Goal: Task Accomplishment & Management: Complete application form

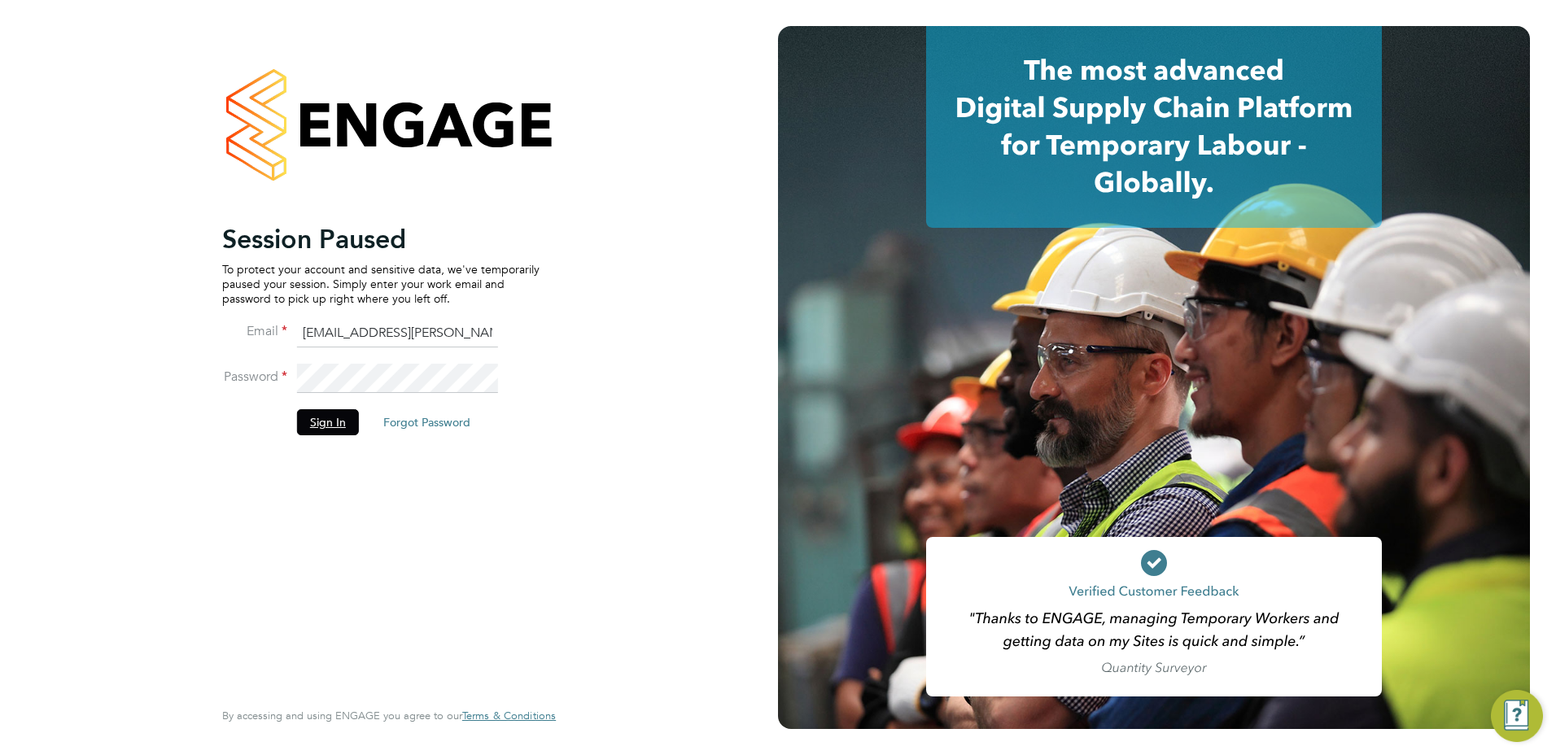
click at [339, 422] on button "Sign In" at bounding box center [328, 422] width 62 height 26
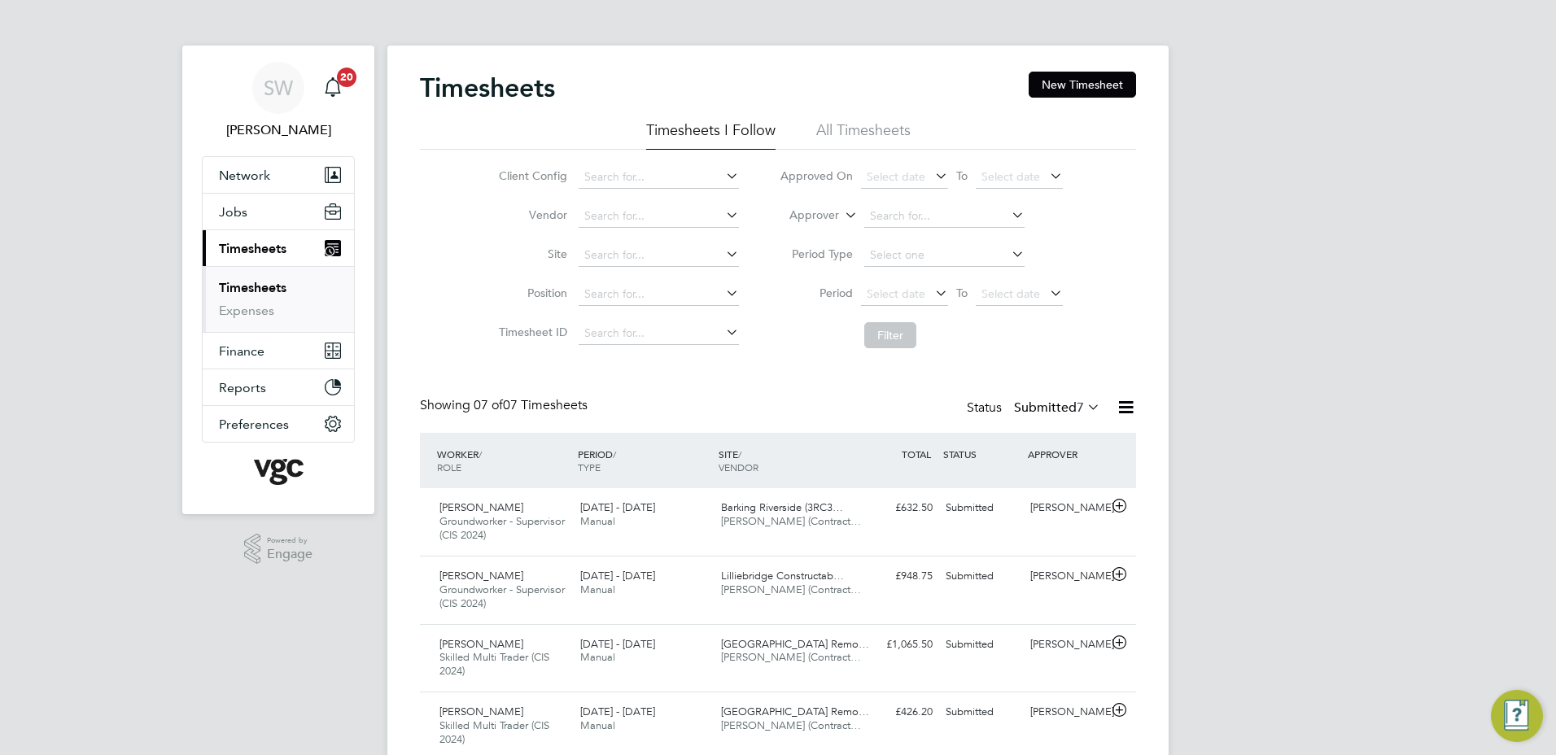
click at [287, 293] on link "Timesheets" at bounding box center [253, 287] width 68 height 15
click at [1106, 86] on button "New Timesheet" at bounding box center [1082, 85] width 107 height 26
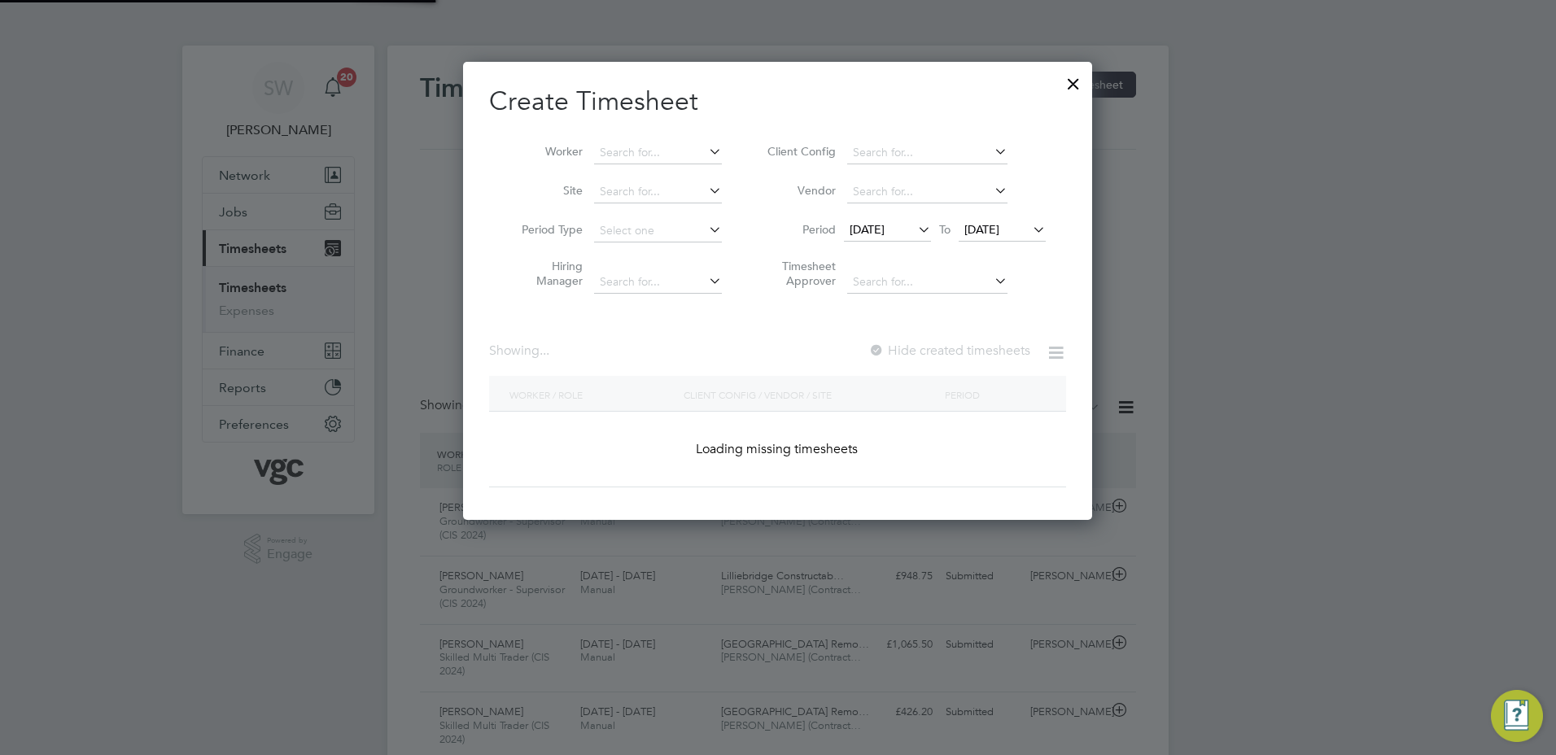
scroll to position [8, 8]
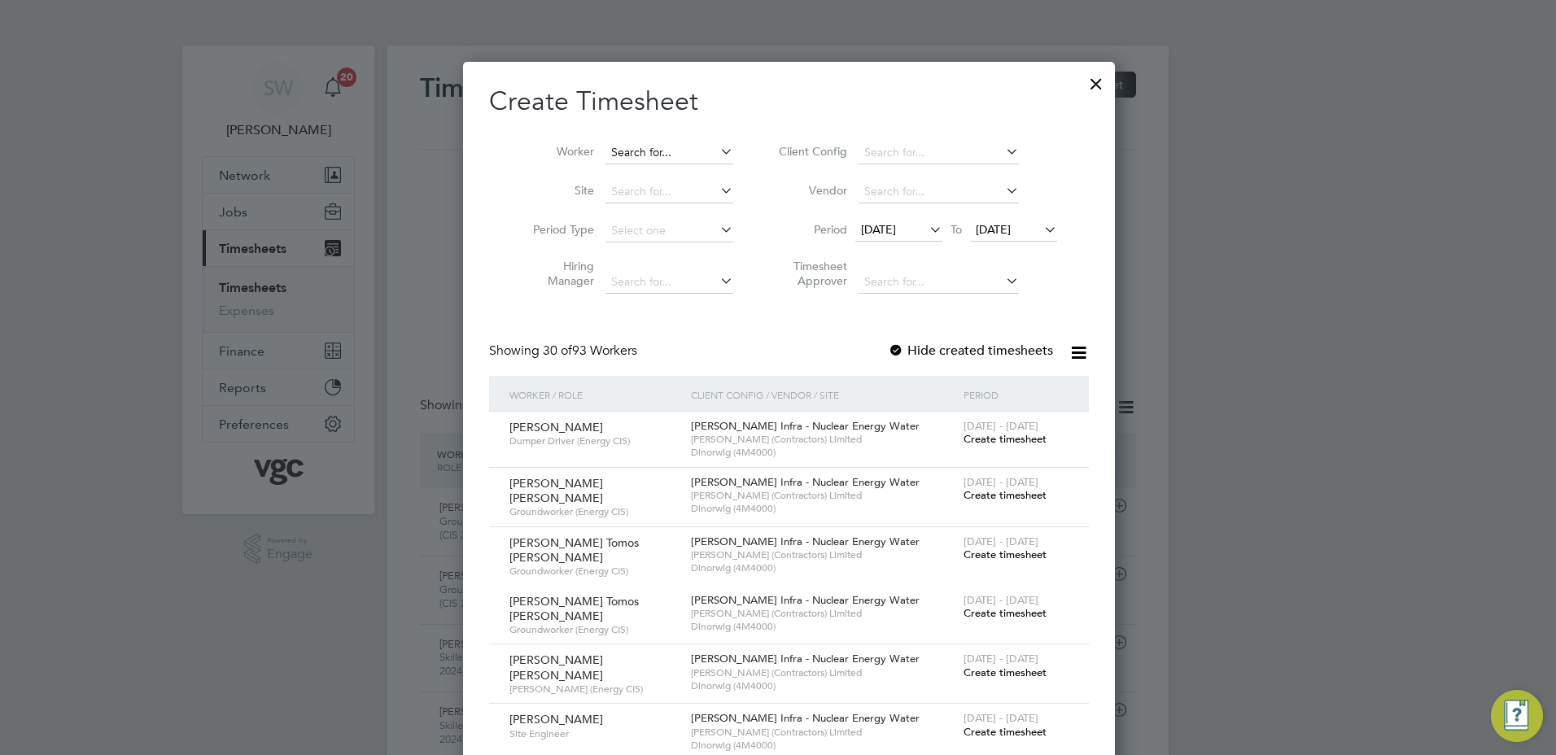
click at [646, 147] on input at bounding box center [670, 153] width 128 height 23
click at [661, 215] on li "Ka [PERSON_NAME]" at bounding box center [673, 219] width 160 height 22
type input "[PERSON_NAME]"
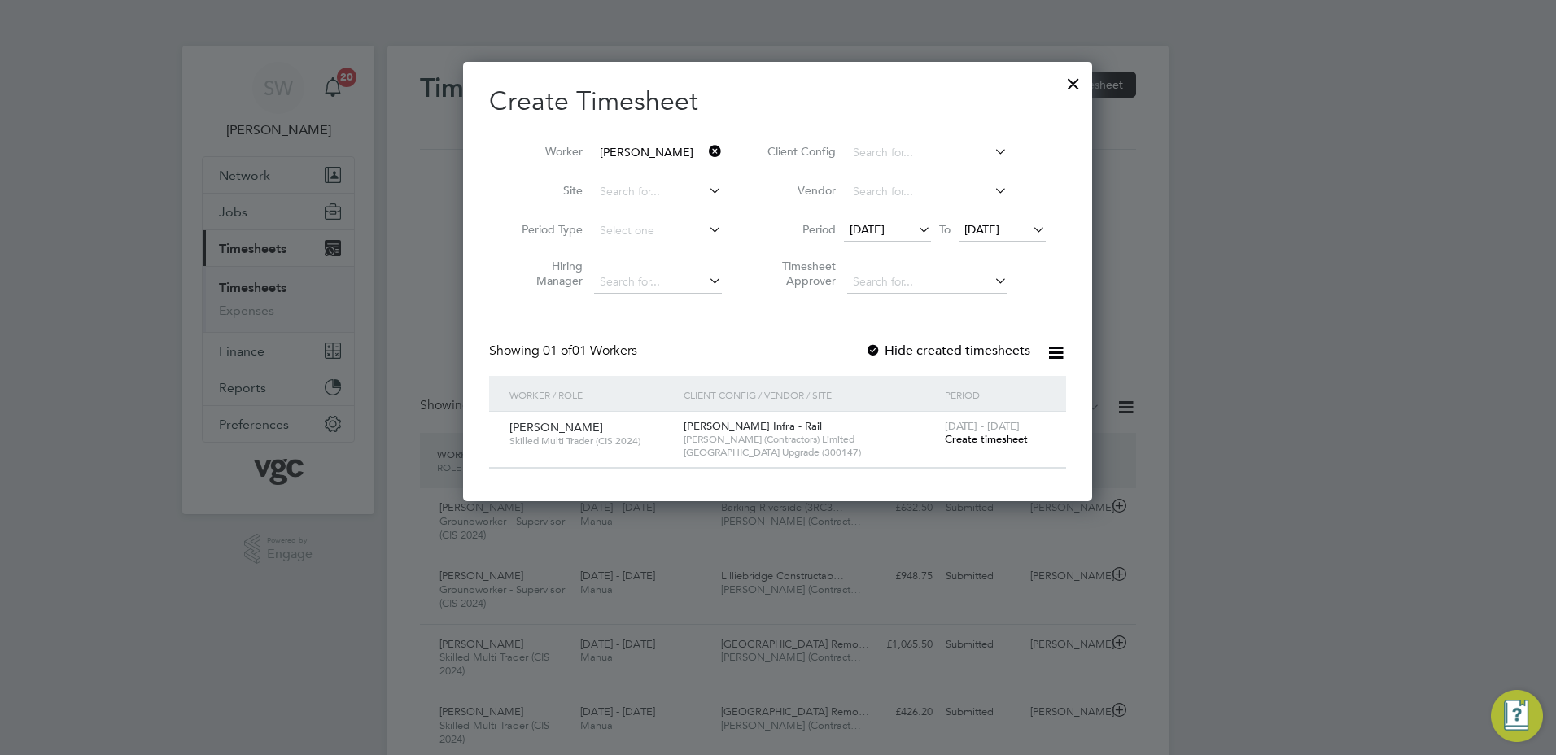
click at [971, 438] on span "Create timesheet" at bounding box center [986, 439] width 83 height 14
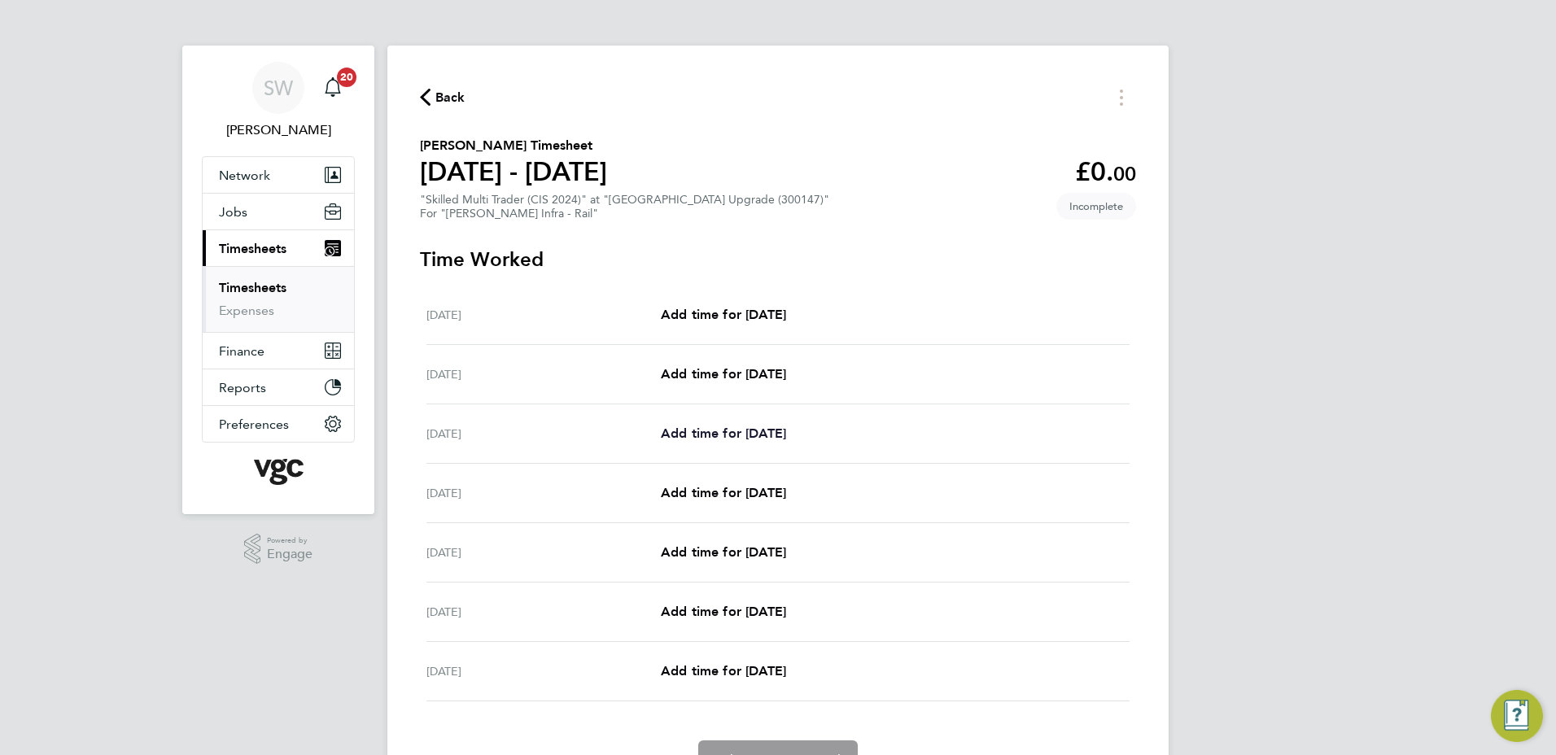
click at [718, 431] on span "Add time for [DATE]" at bounding box center [723, 433] width 125 height 15
select select "30"
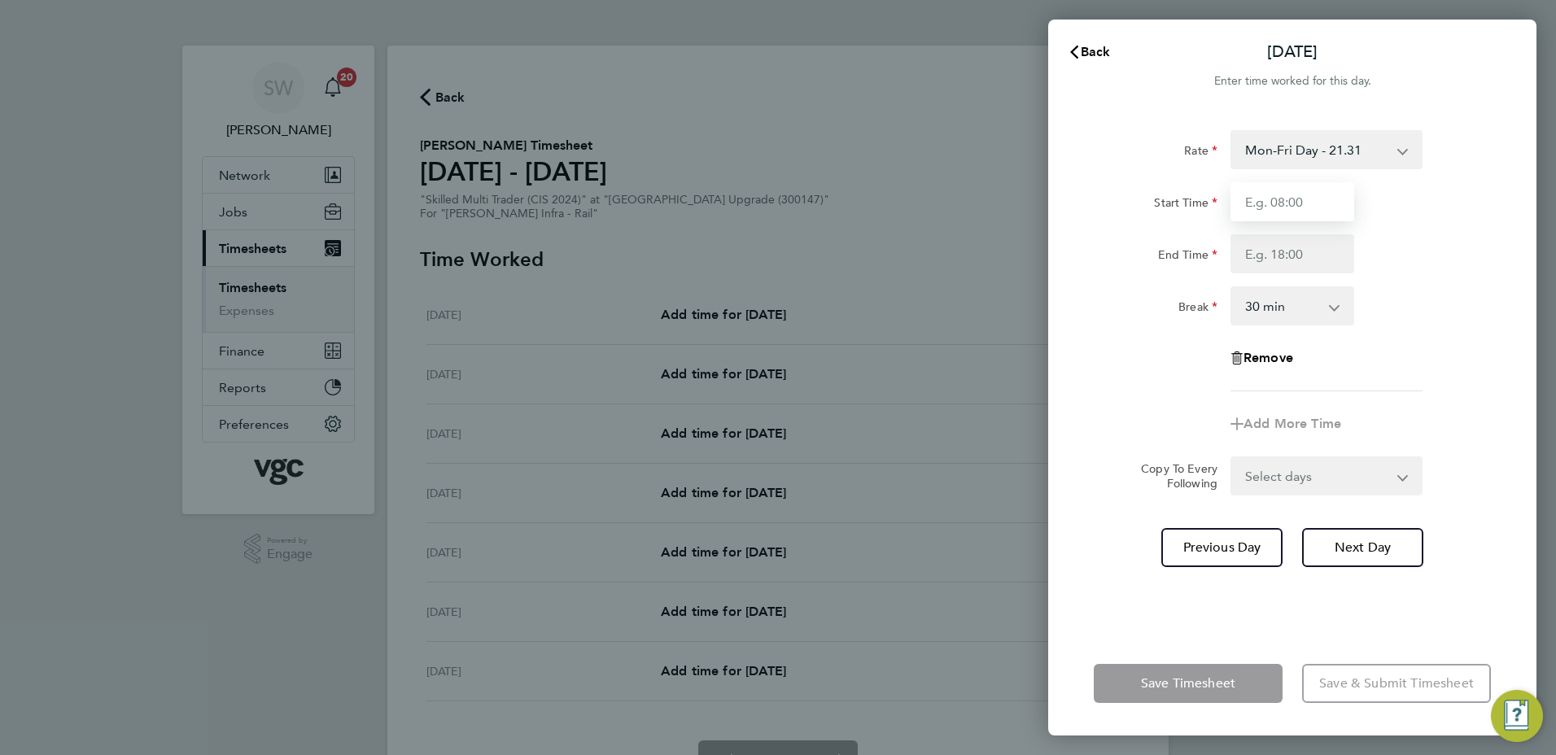
click at [1298, 204] on input "Start Time" at bounding box center [1293, 201] width 124 height 39
type input "07:00"
type input "17:30"
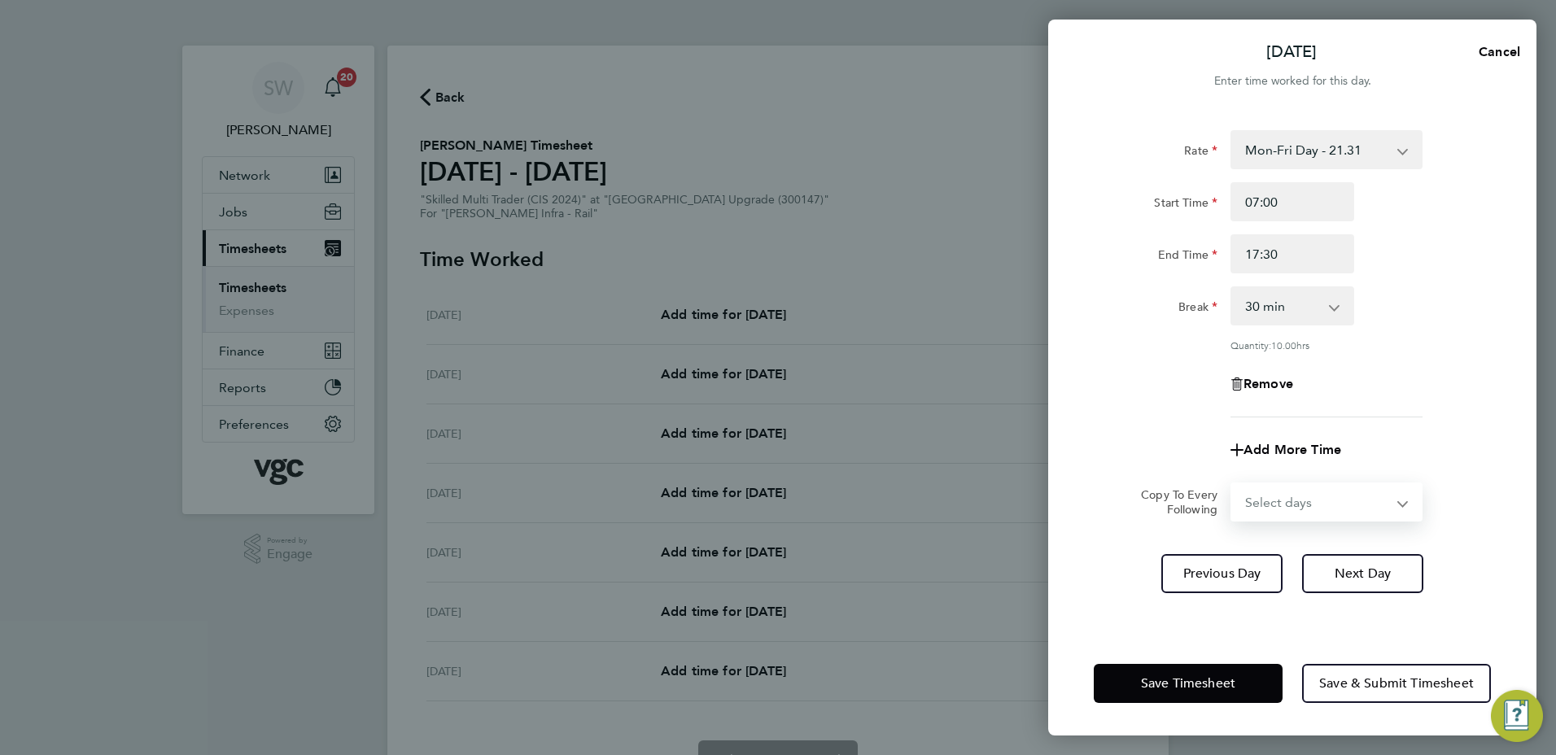
click at [1397, 502] on select "Select days Day [DATE] [DATE] [DATE] [DATE]" at bounding box center [1317, 502] width 171 height 36
select select "TUE"
click at [1232, 484] on select "Select days Day [DATE] [DATE] [DATE] [DATE]" at bounding box center [1317, 502] width 171 height 36
select select "[DATE]"
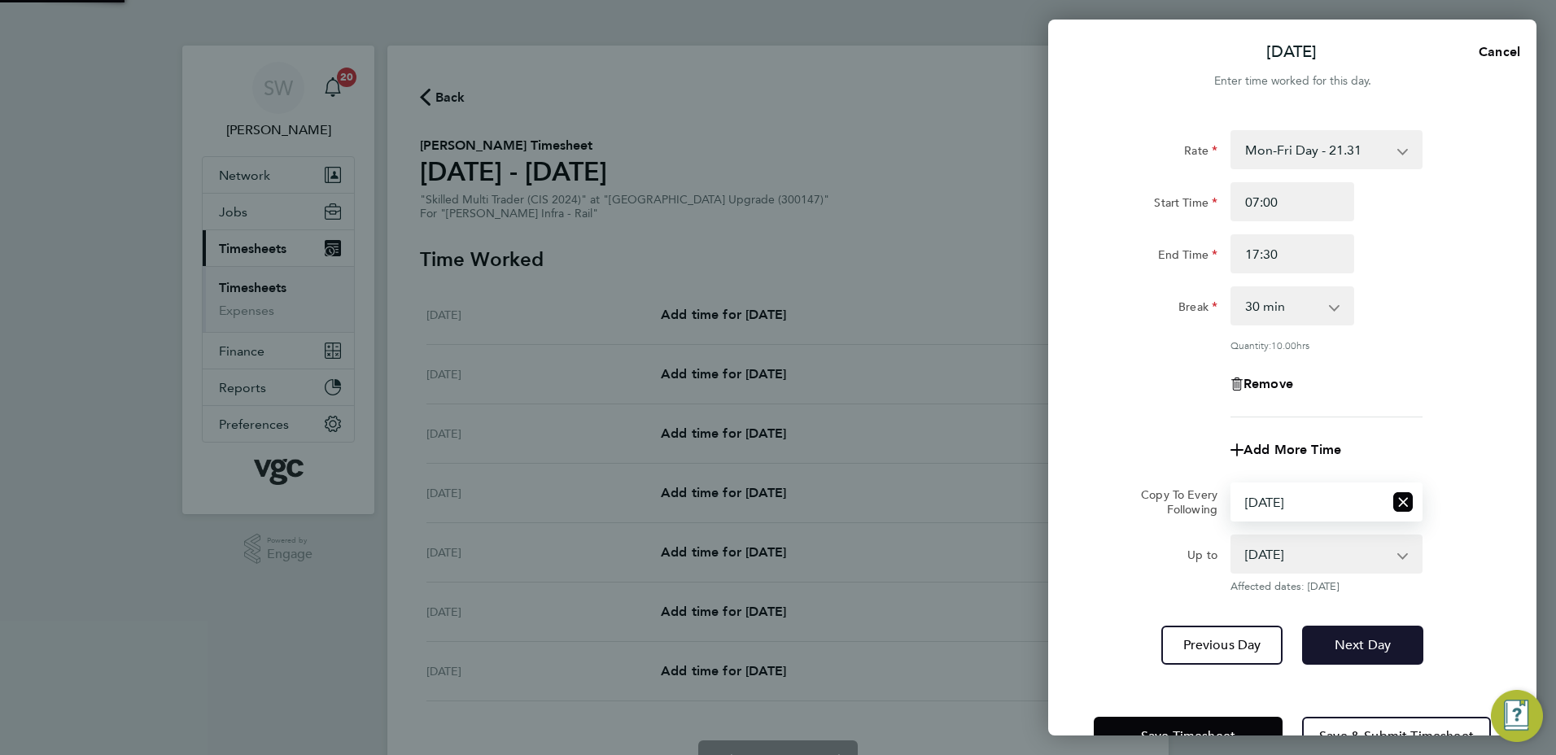
click at [1350, 649] on span "Next Day" at bounding box center [1363, 645] width 56 height 16
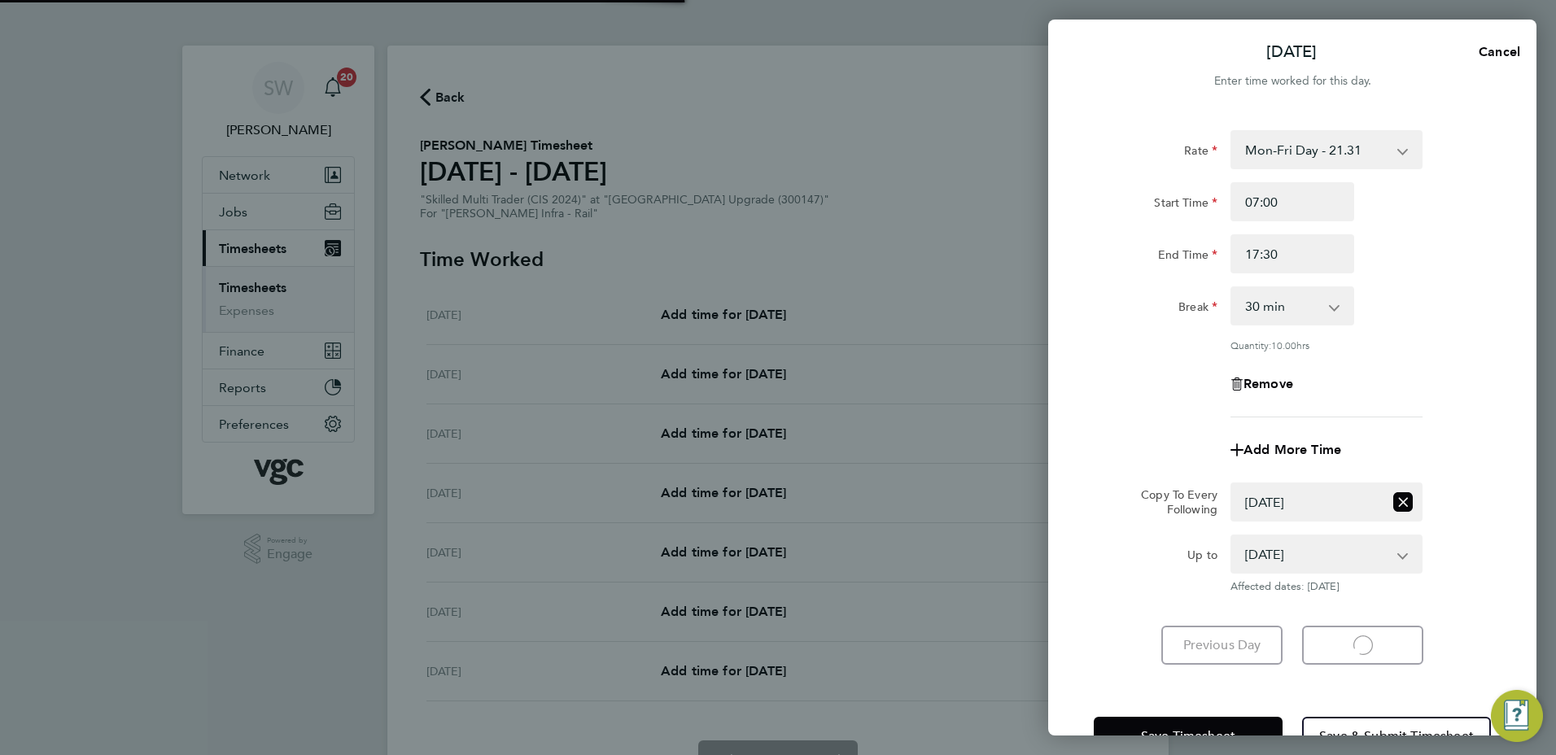
select select "30"
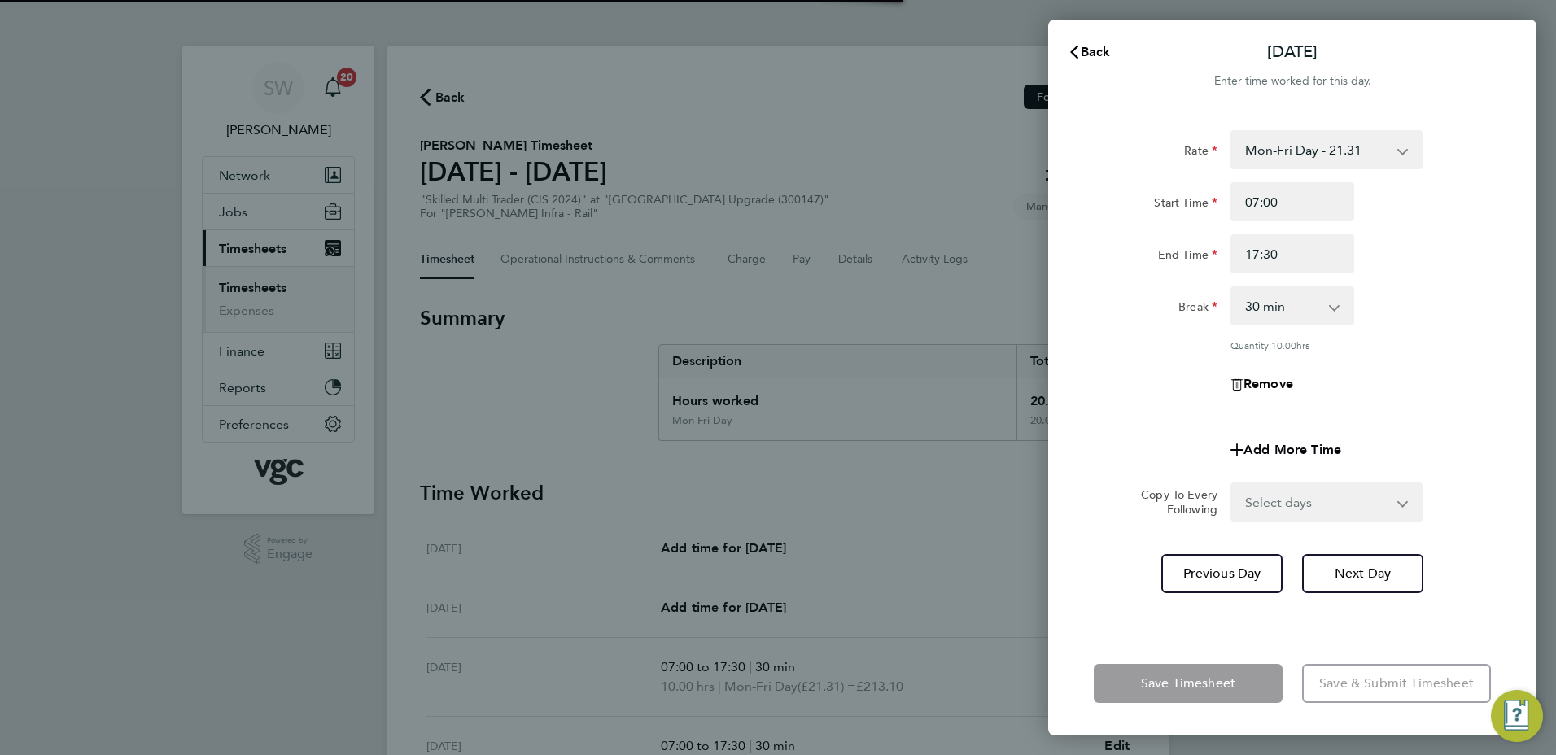
click at [1397, 502] on select "Select days Day [DATE] [DATE] [DATE]" at bounding box center [1317, 502] width 171 height 36
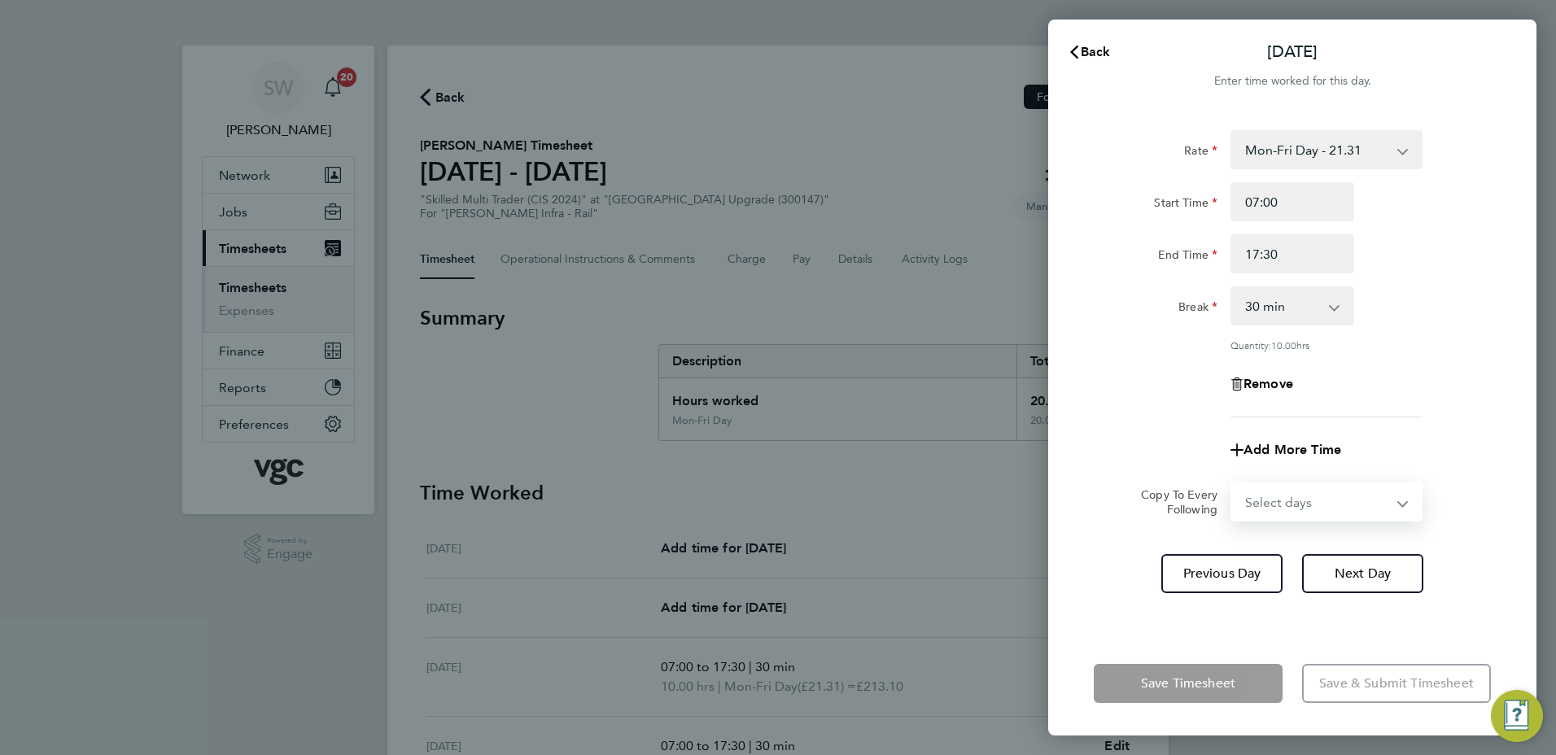
select select "WED"
click at [1232, 484] on select "Select days Day [DATE] [DATE] [DATE]" at bounding box center [1317, 502] width 171 height 36
select select "[DATE]"
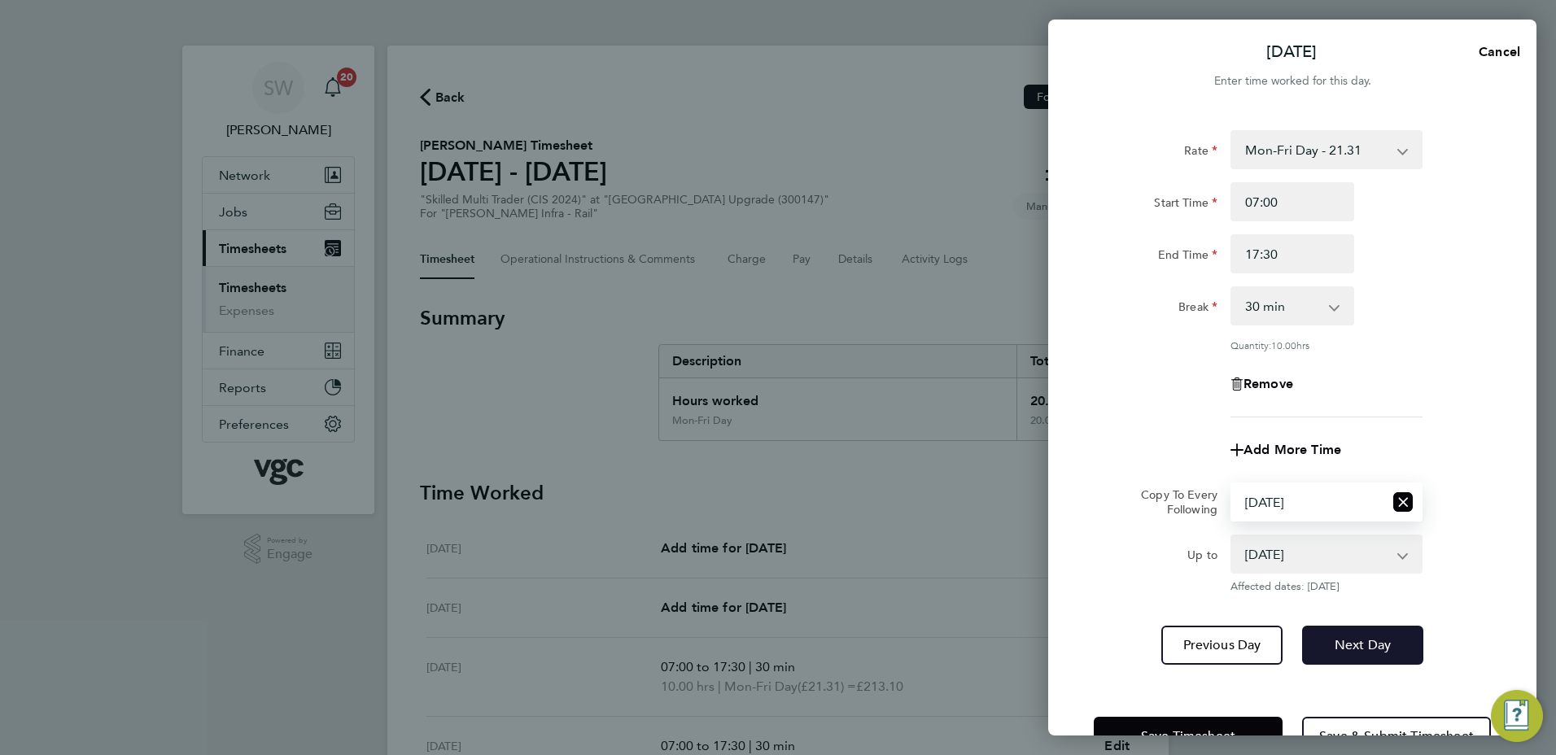
click at [1362, 649] on span "Next Day" at bounding box center [1363, 645] width 56 height 16
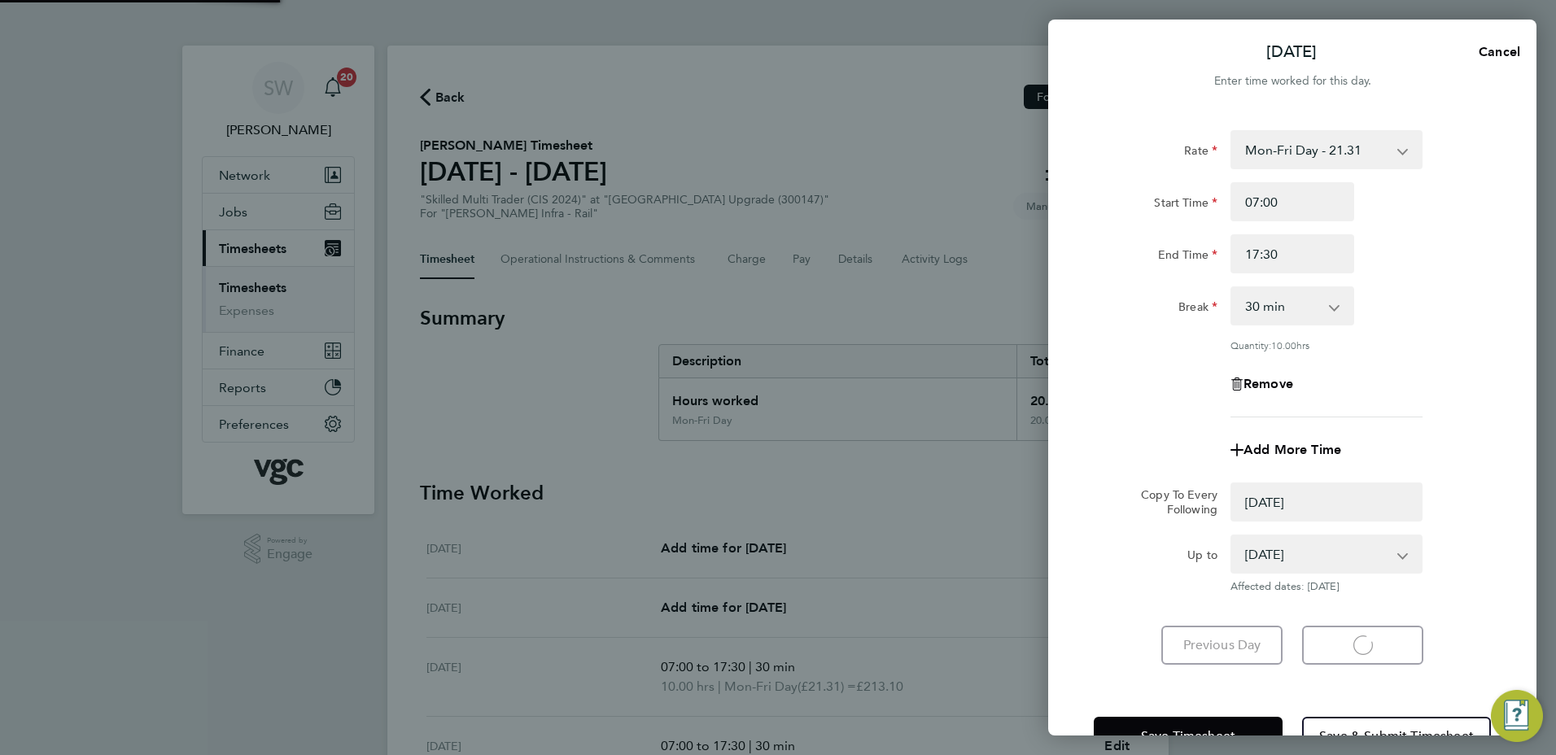
select select "0: null"
select select "30"
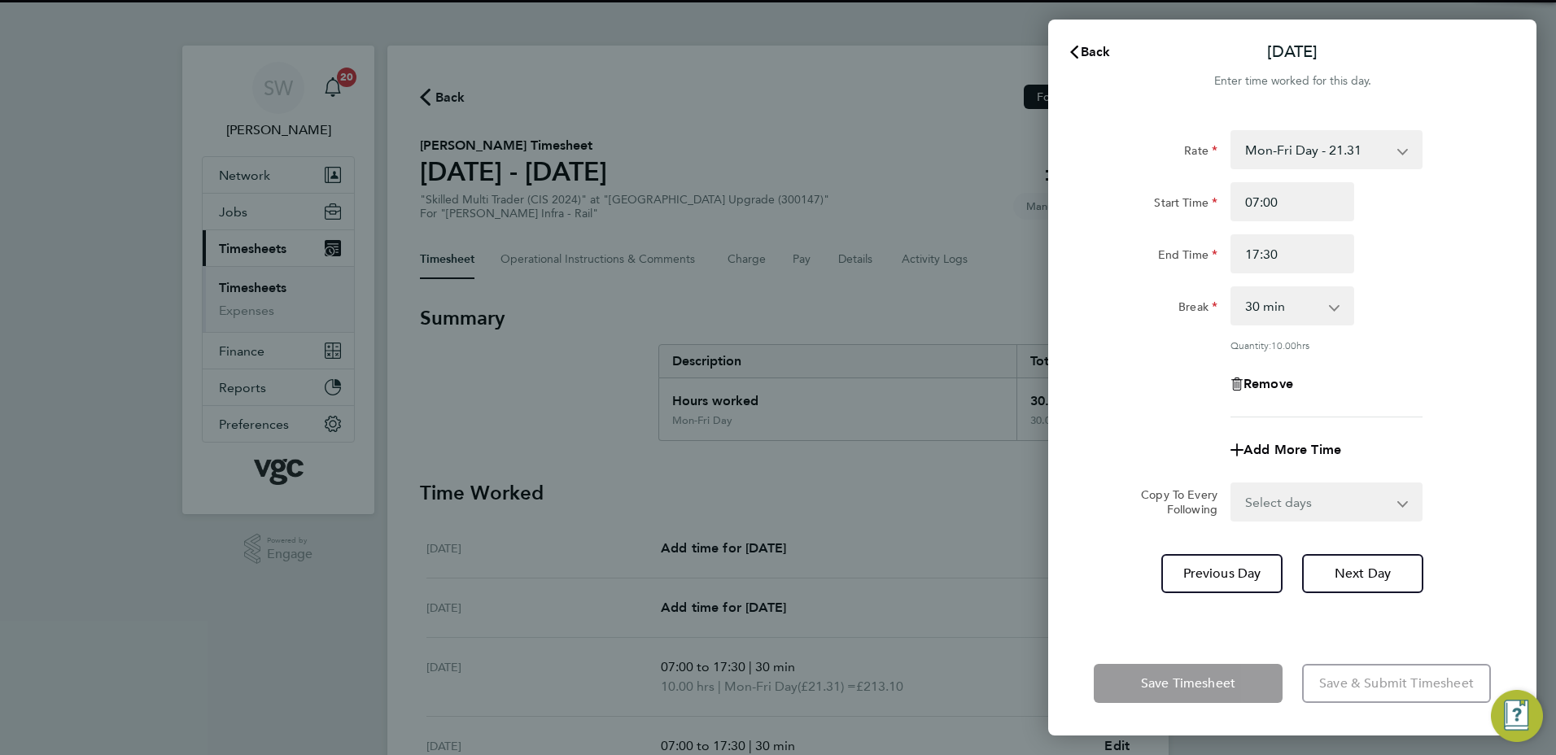
click at [1397, 507] on select "Select days Day [DATE] [DATE]" at bounding box center [1317, 502] width 171 height 36
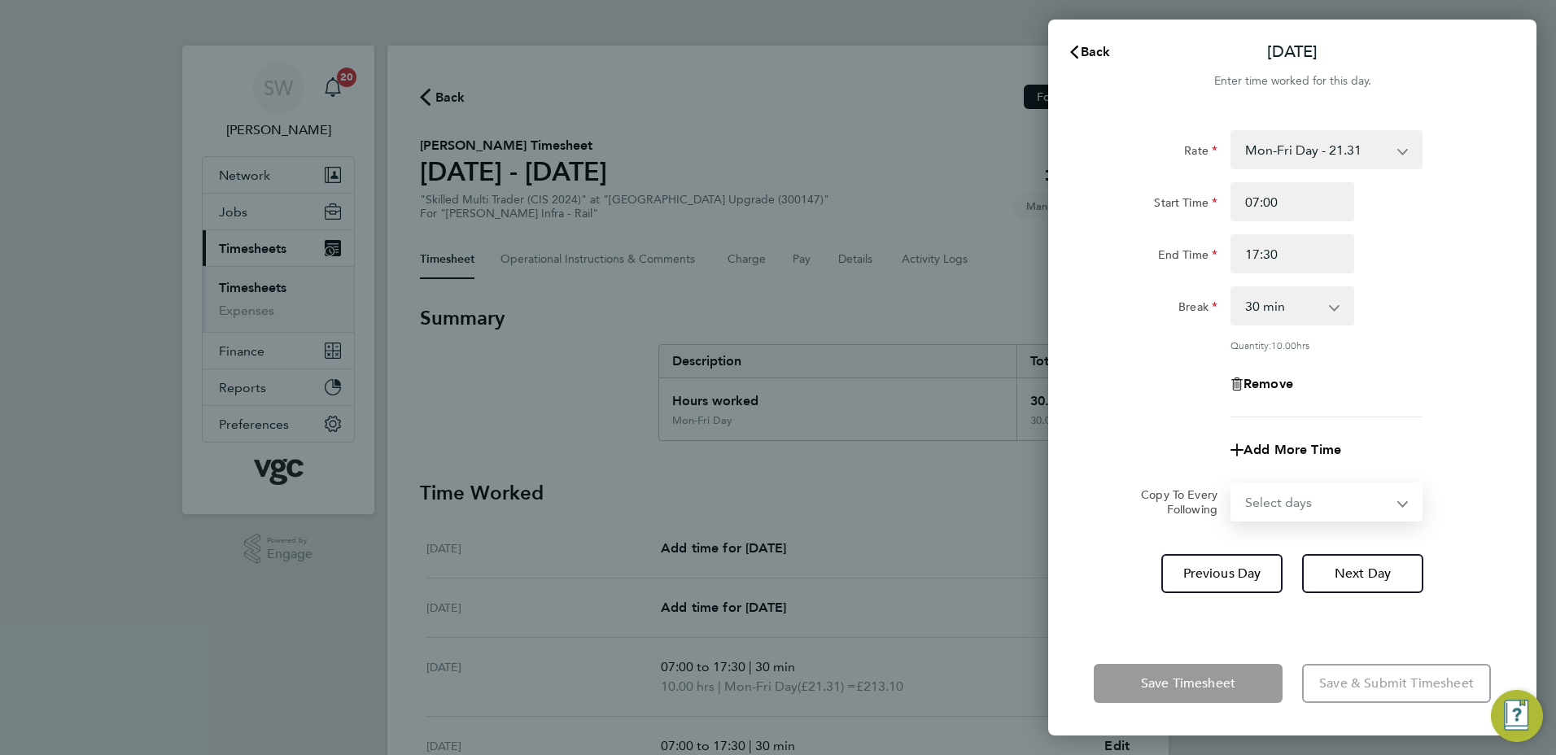
select select "THU"
click at [1232, 484] on select "Select days Day [DATE] [DATE]" at bounding box center [1317, 502] width 171 height 36
select select "[DATE]"
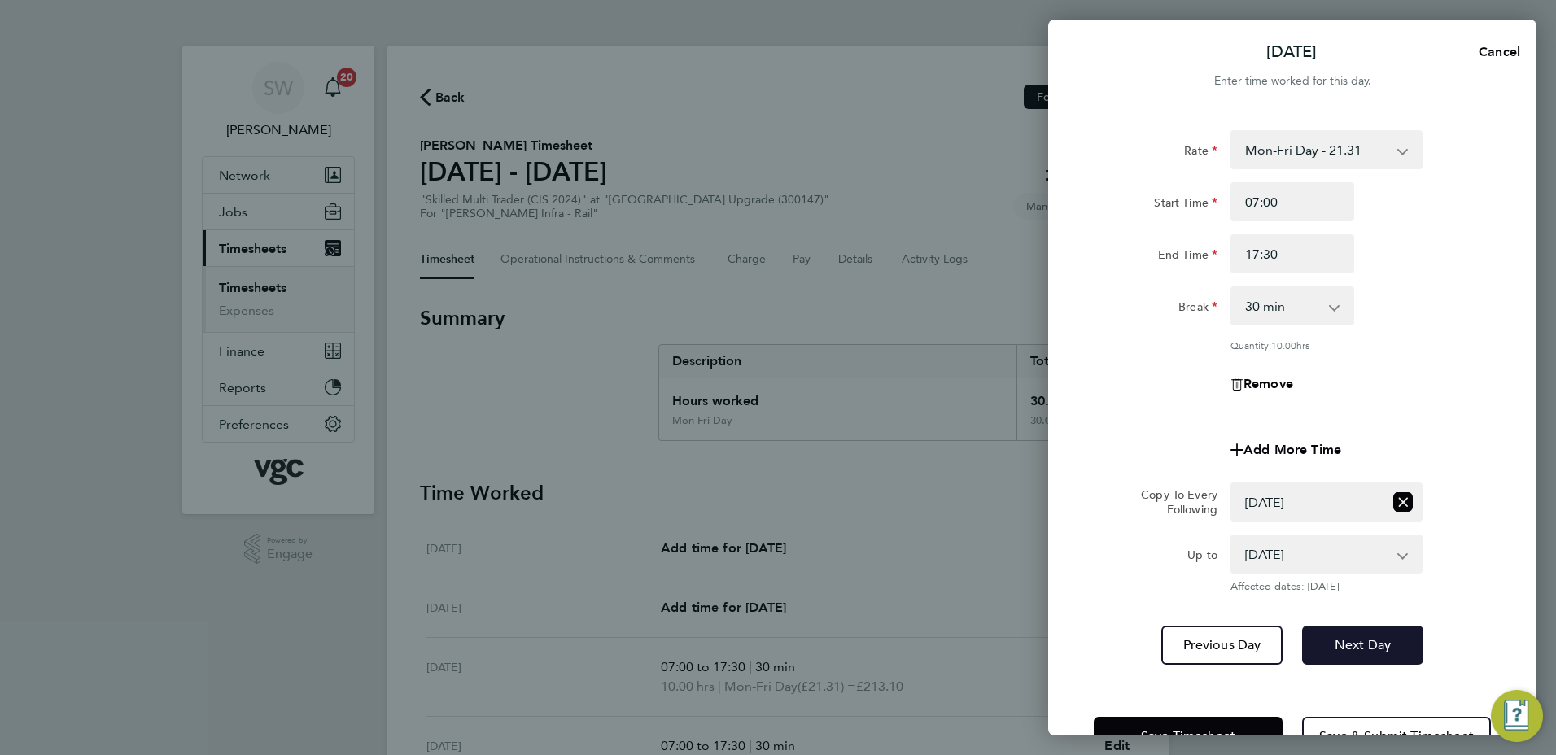
click at [1356, 633] on button "Next Day" at bounding box center [1362, 645] width 121 height 39
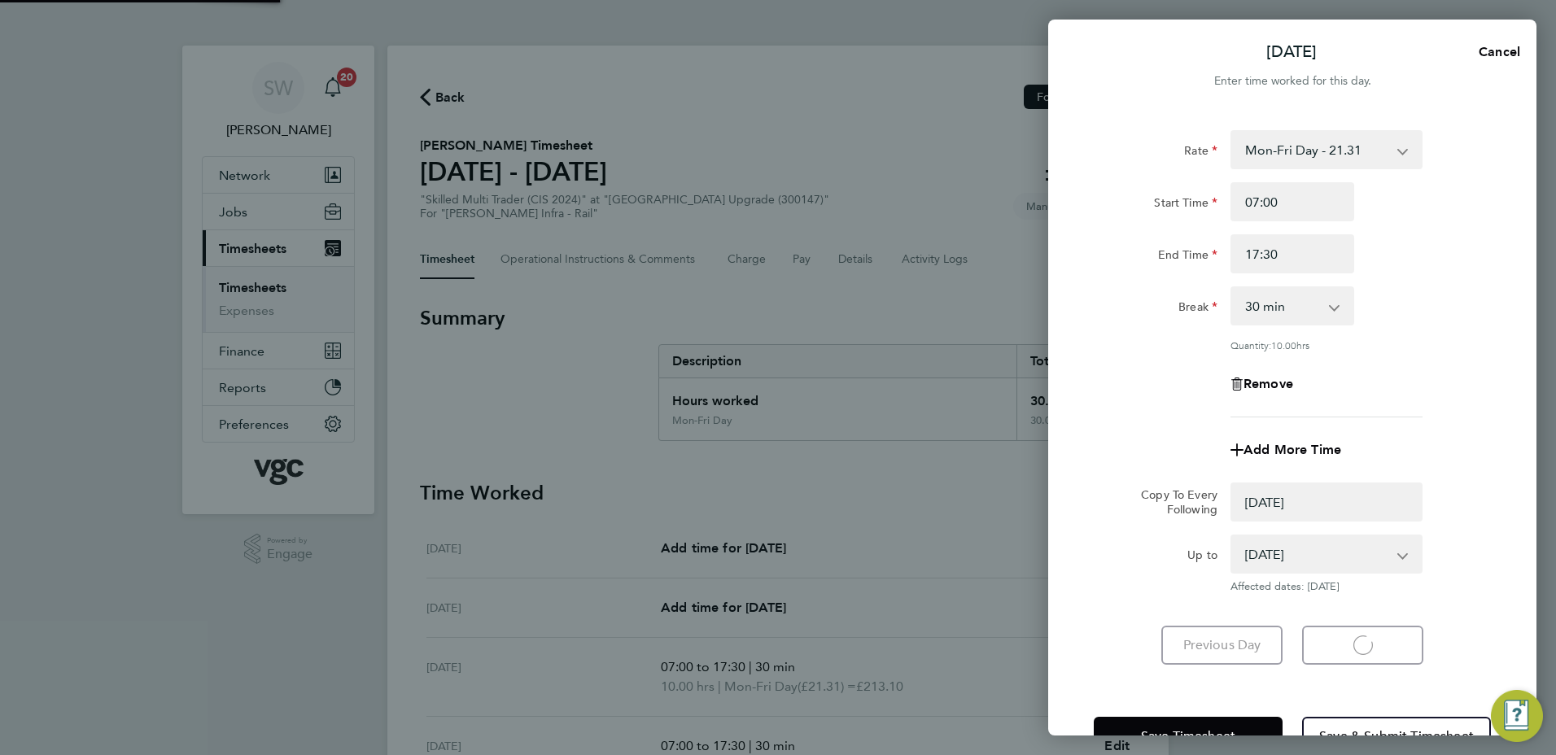
select select "0: null"
select select "30"
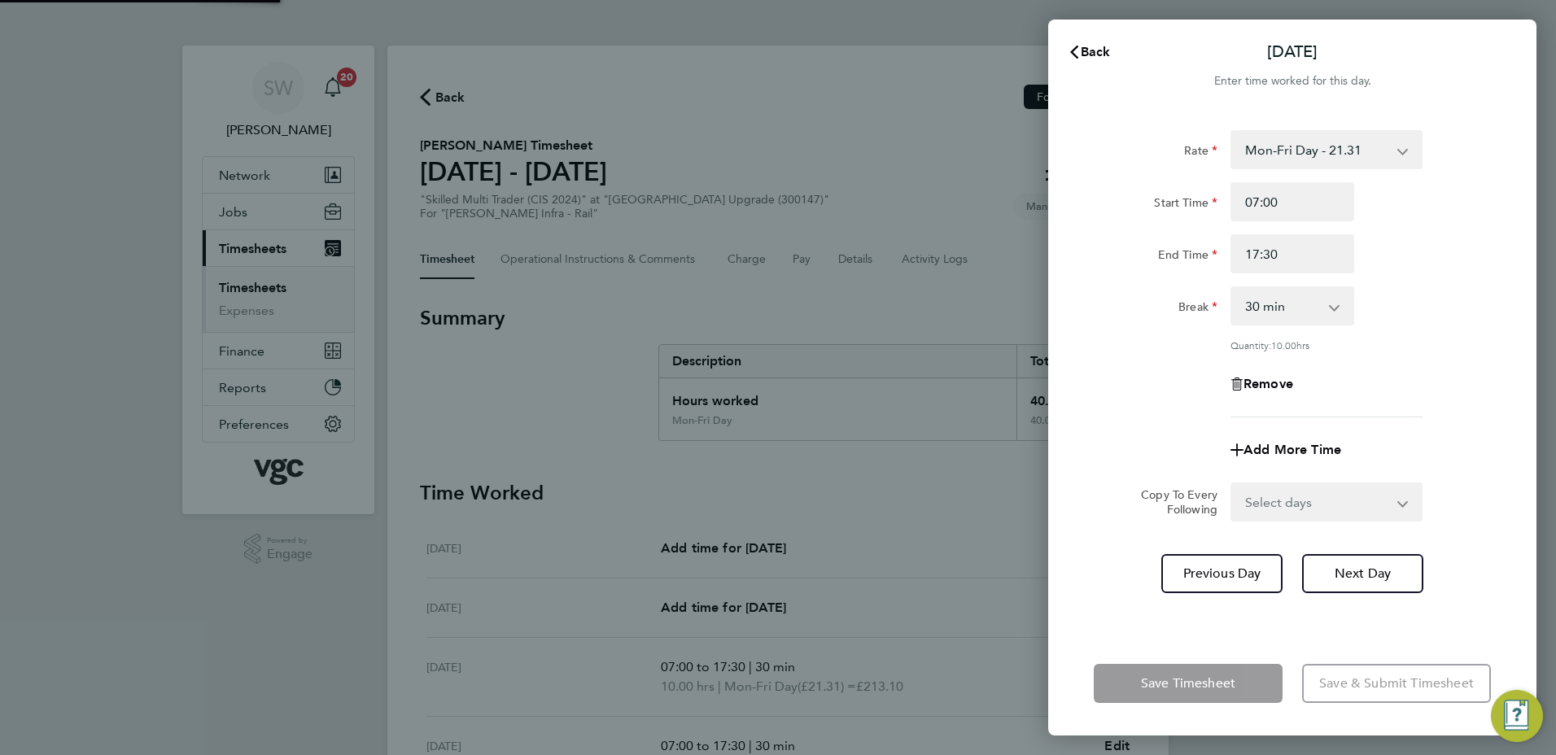
click at [1397, 500] on select "Select days [DATE]" at bounding box center [1317, 502] width 171 height 36
select select "FRI"
click at [1232, 484] on select "Select days [DATE]" at bounding box center [1317, 502] width 171 height 36
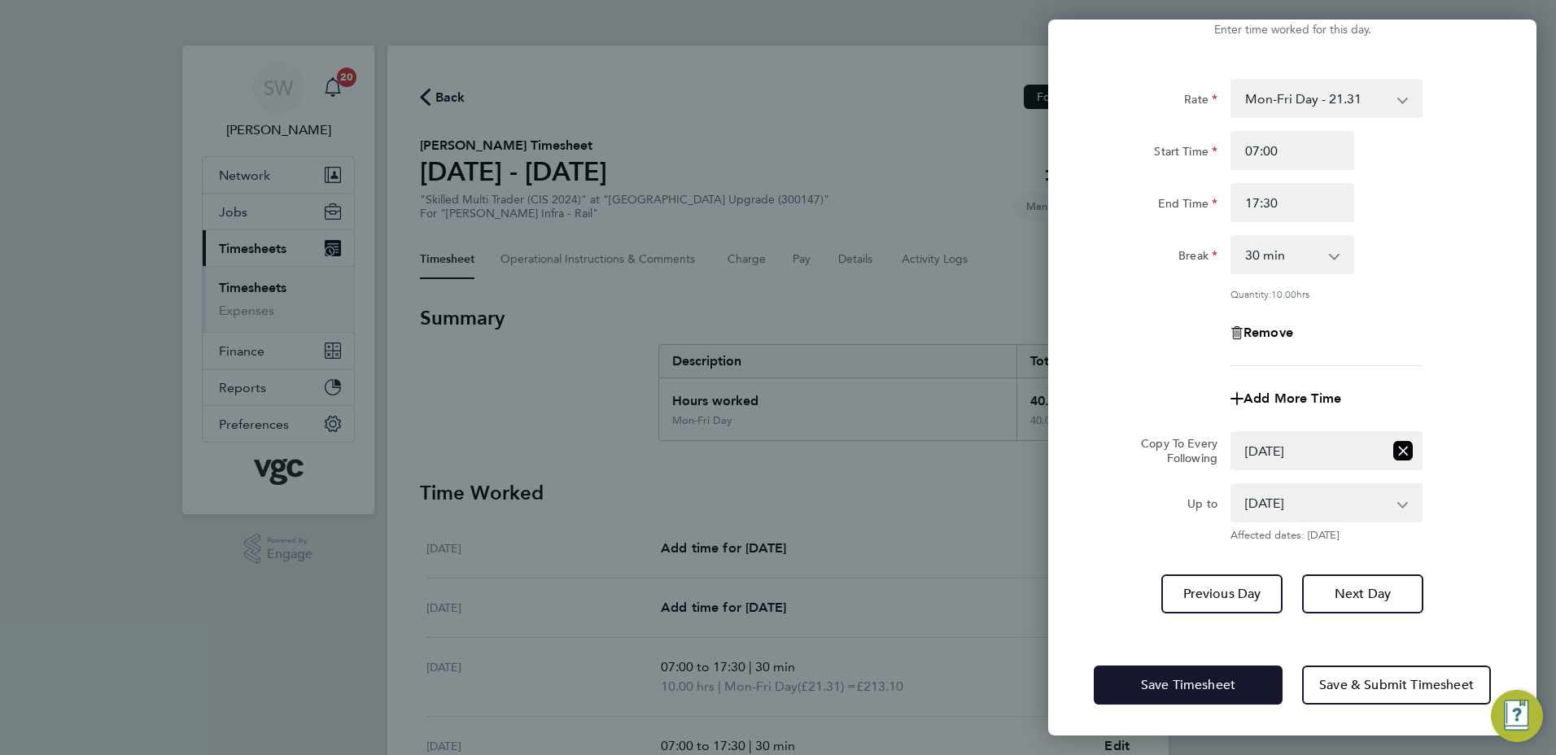
click at [1159, 684] on span "Save Timesheet" at bounding box center [1188, 685] width 94 height 16
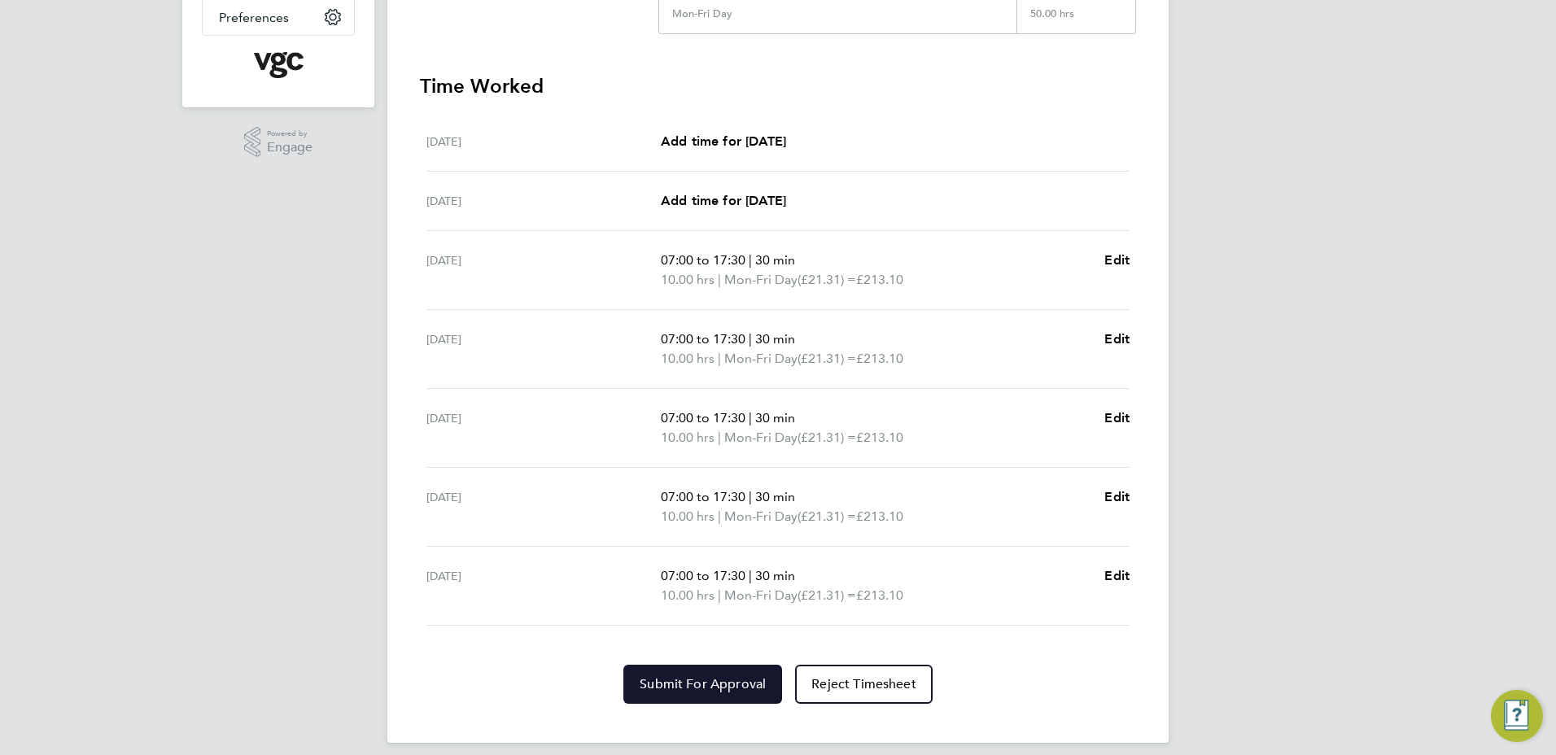
click at [711, 687] on span "Submit For Approval" at bounding box center [703, 684] width 126 height 16
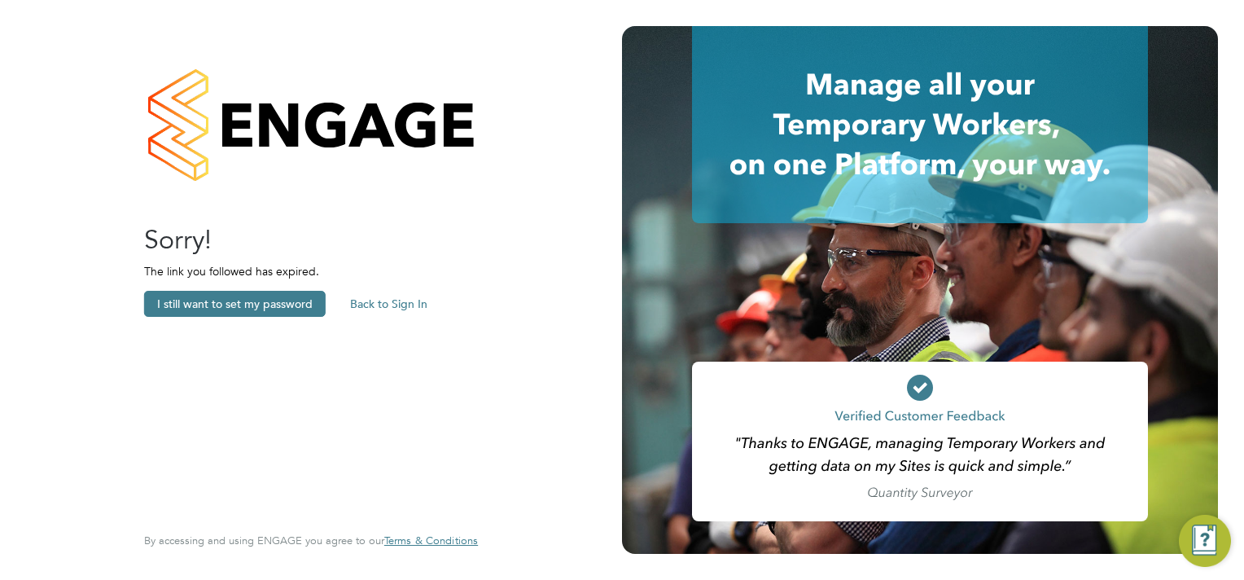
click at [387, 296] on button "Back to Sign In" at bounding box center [388, 304] width 103 height 26
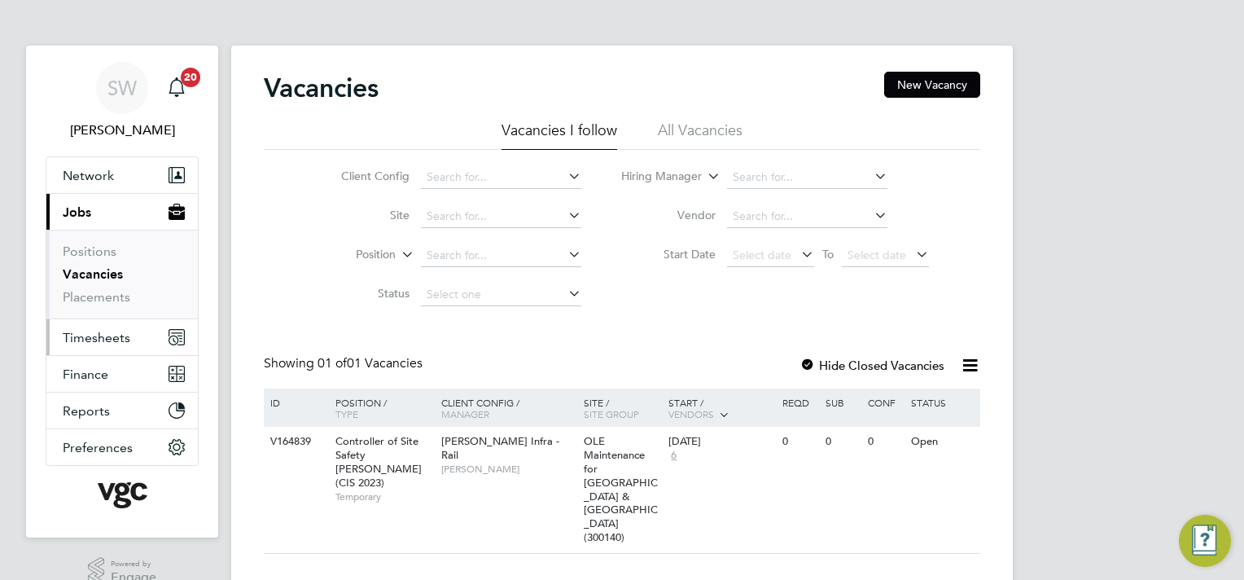
click at [103, 333] on span "Timesheets" at bounding box center [97, 337] width 68 height 15
click at [107, 335] on span "Timesheets" at bounding box center [97, 337] width 68 height 15
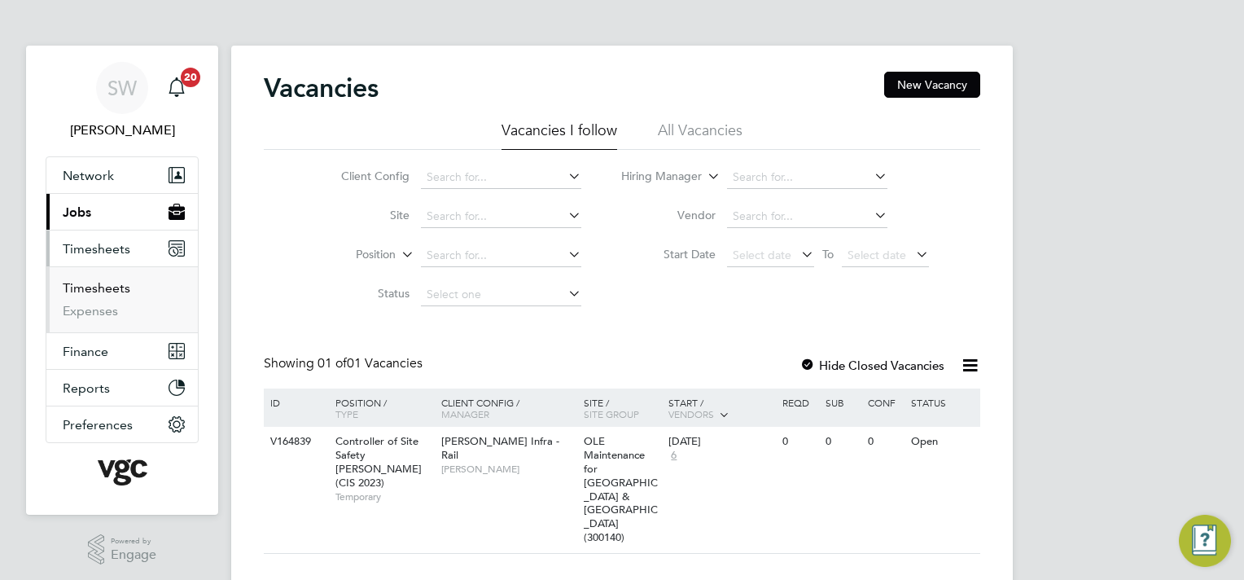
click at [91, 289] on link "Timesheets" at bounding box center [97, 287] width 68 height 15
